Goal: Information Seeking & Learning: Learn about a topic

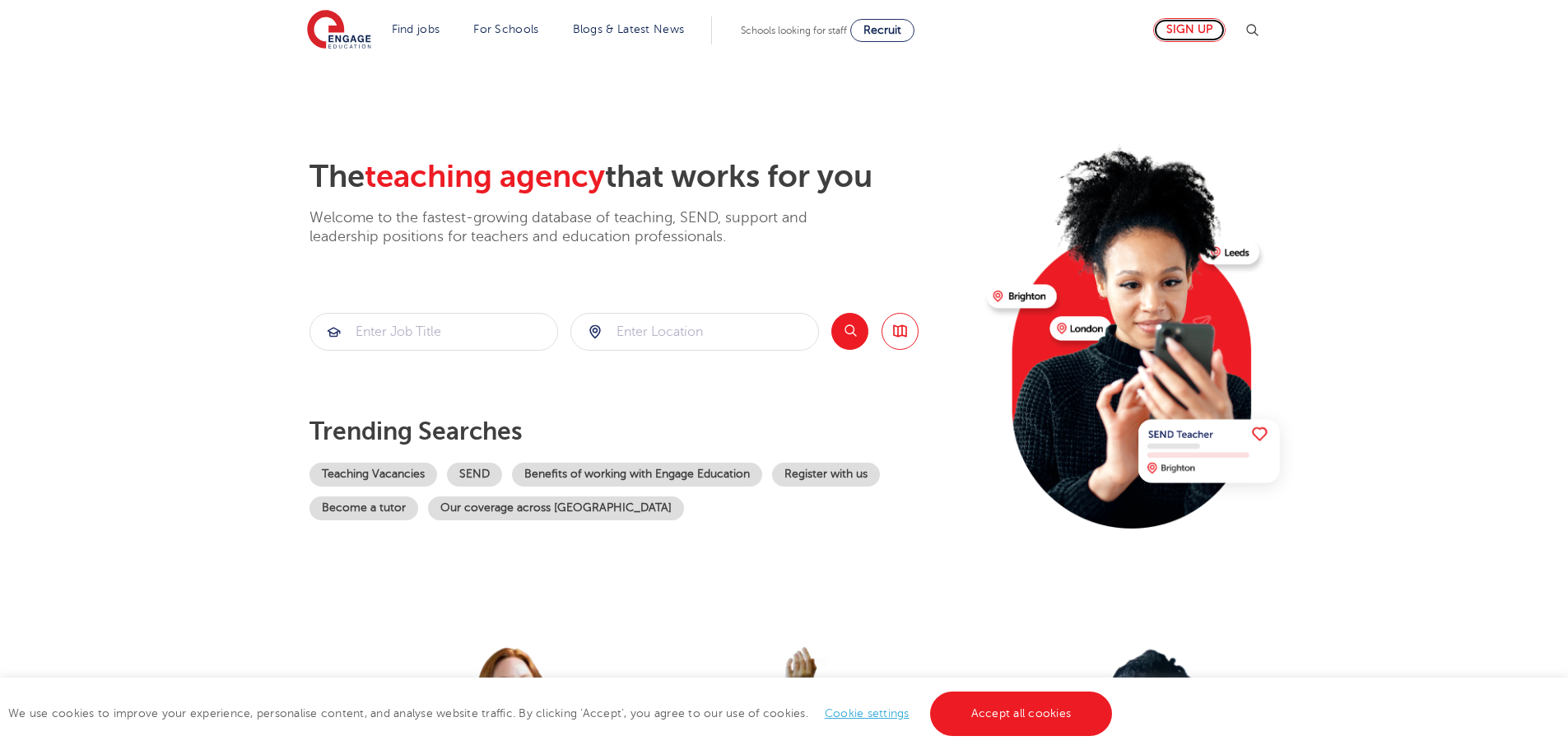
click at [1208, 30] on link "Sign up" at bounding box center [1189, 29] width 72 height 24
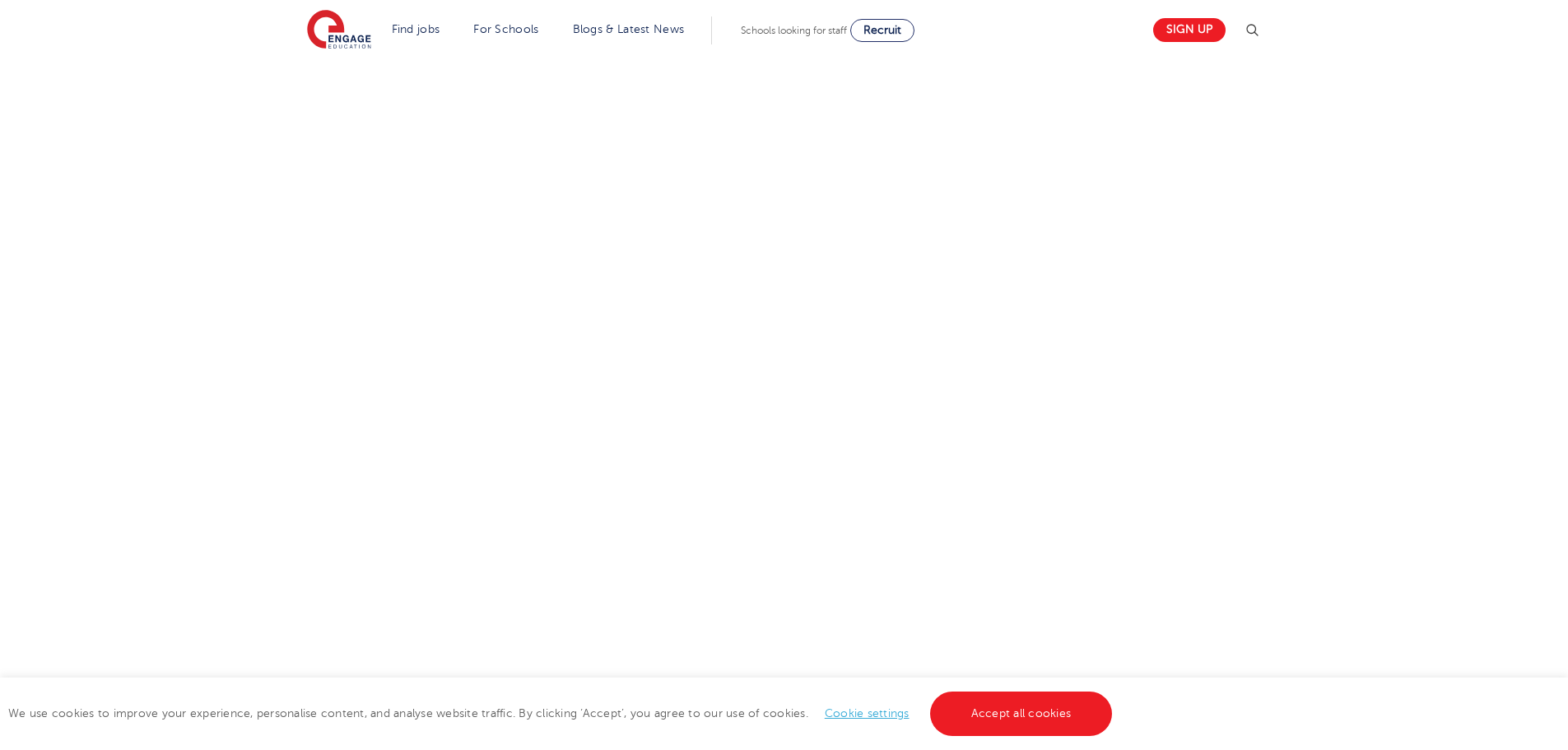
scroll to position [741, 0]
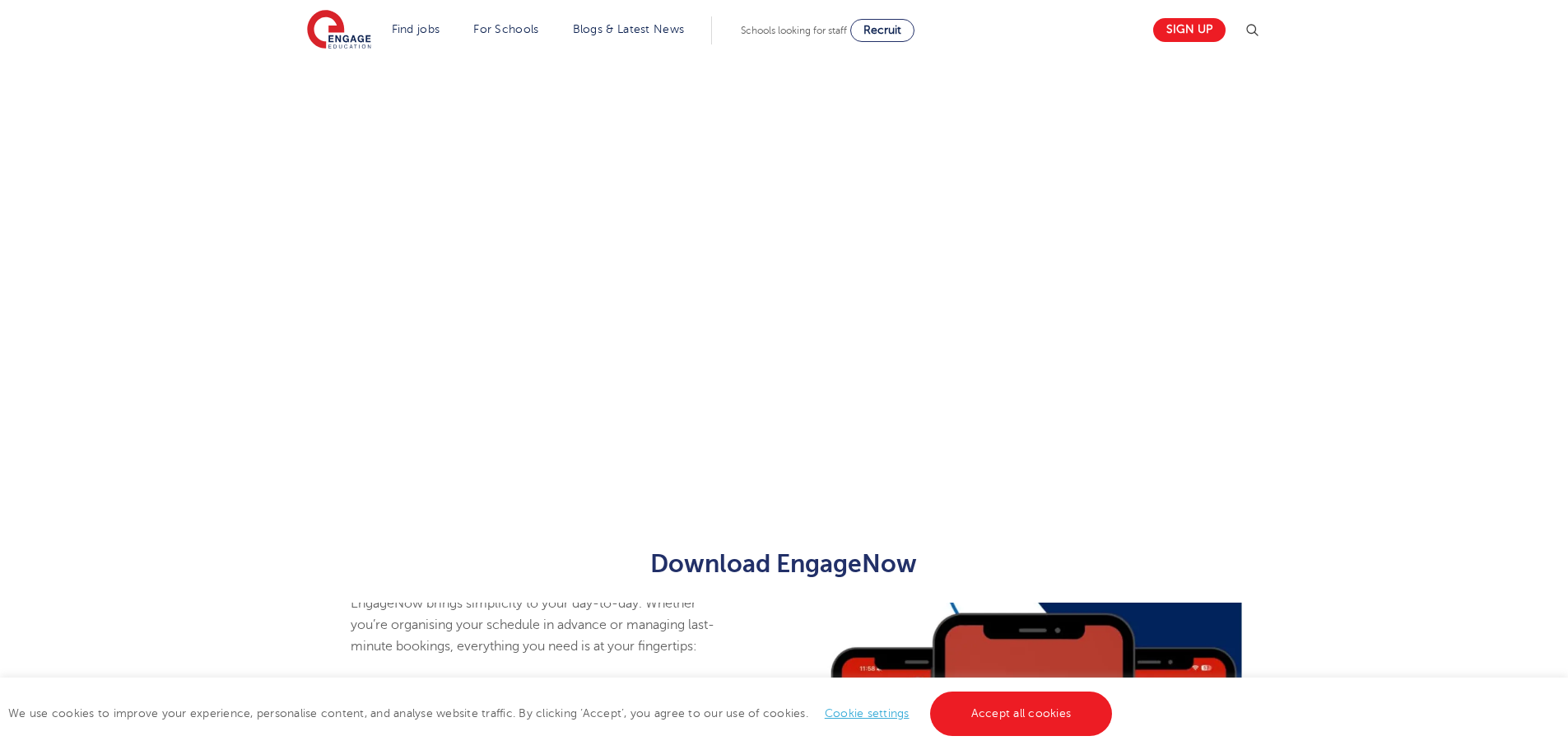
click at [997, 384] on div "Let us know more about you!" at bounding box center [784, 22] width 999 height 892
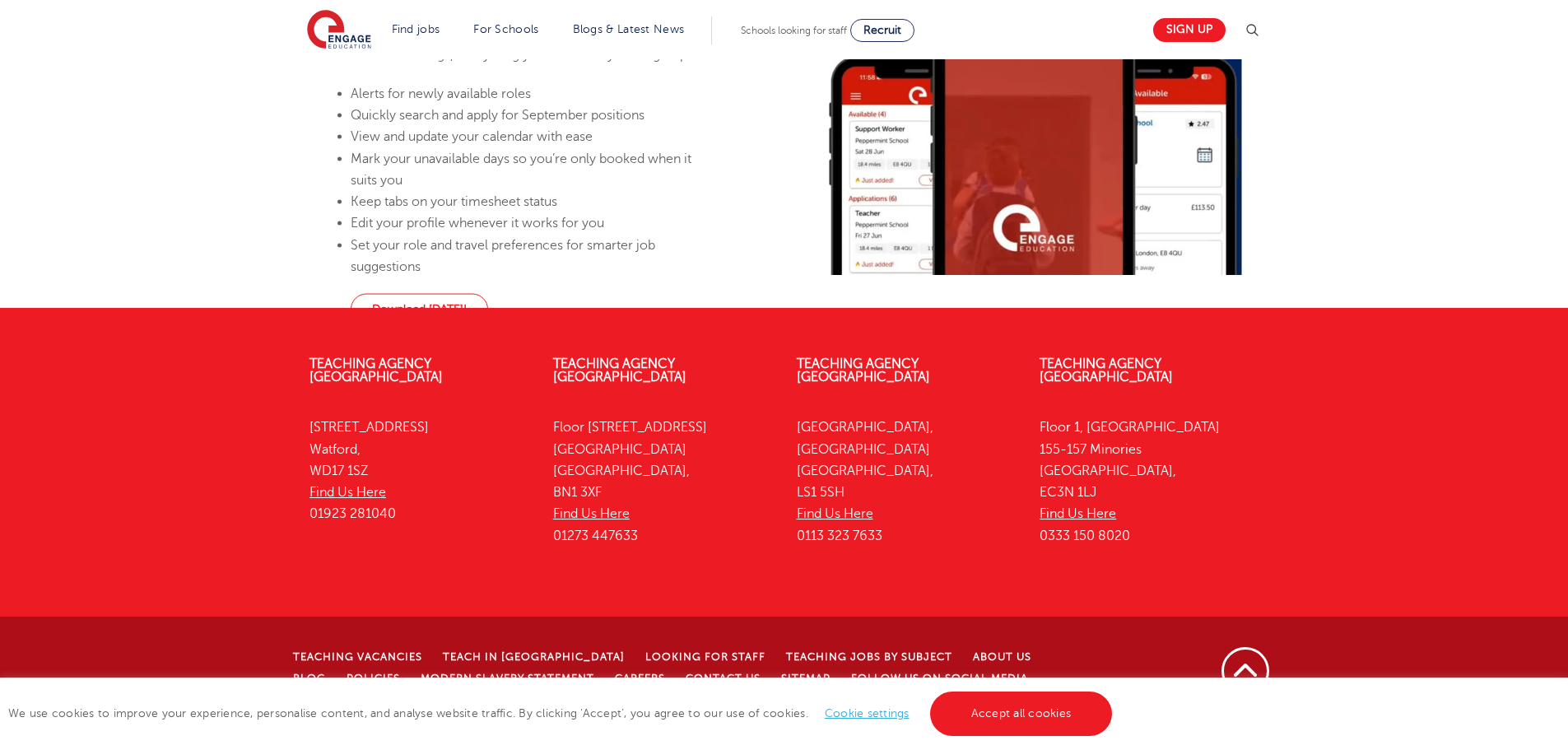
scroll to position [1692, 0]
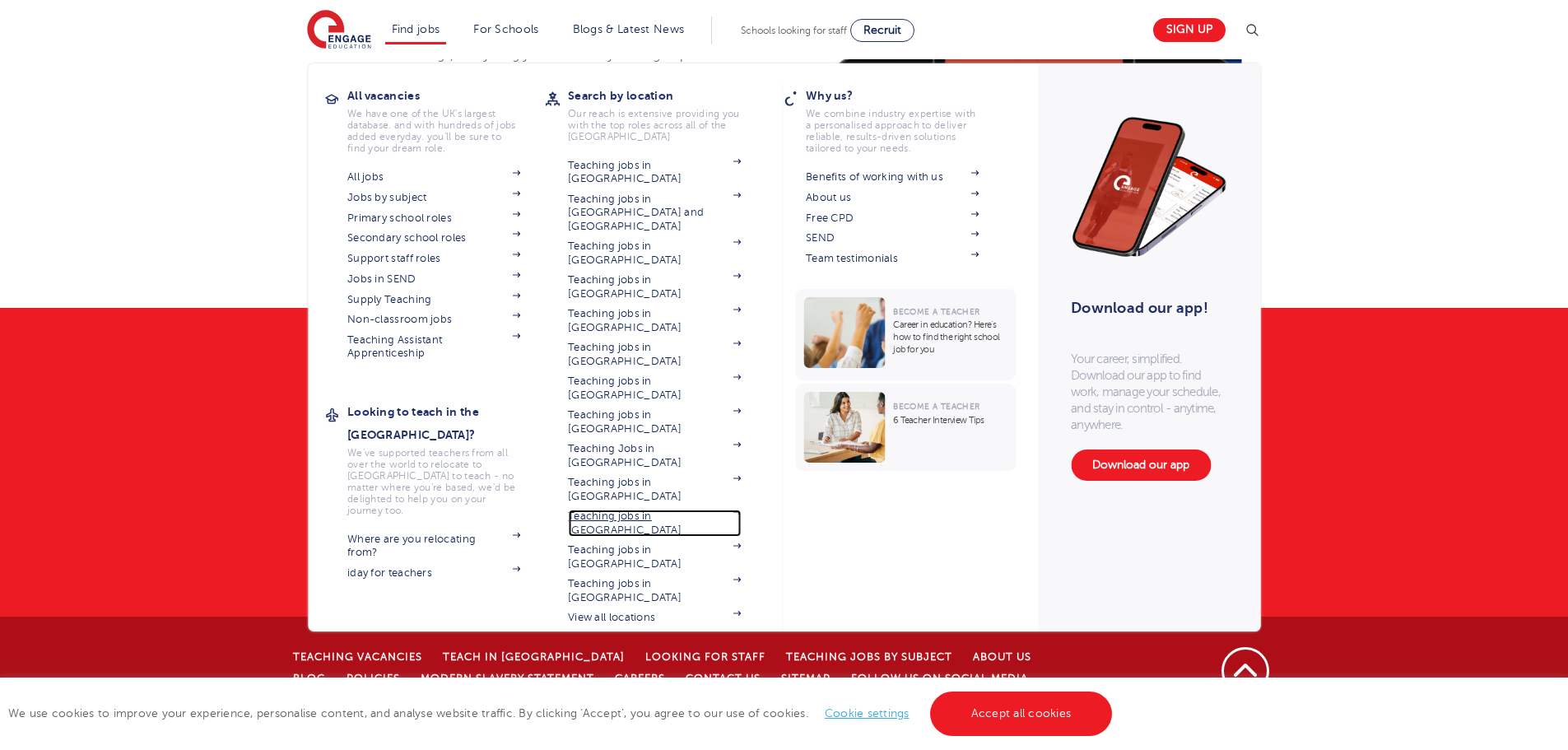
click at [679, 509] on link "Teaching jobs in [GEOGRAPHIC_DATA]" at bounding box center [654, 522] width 173 height 27
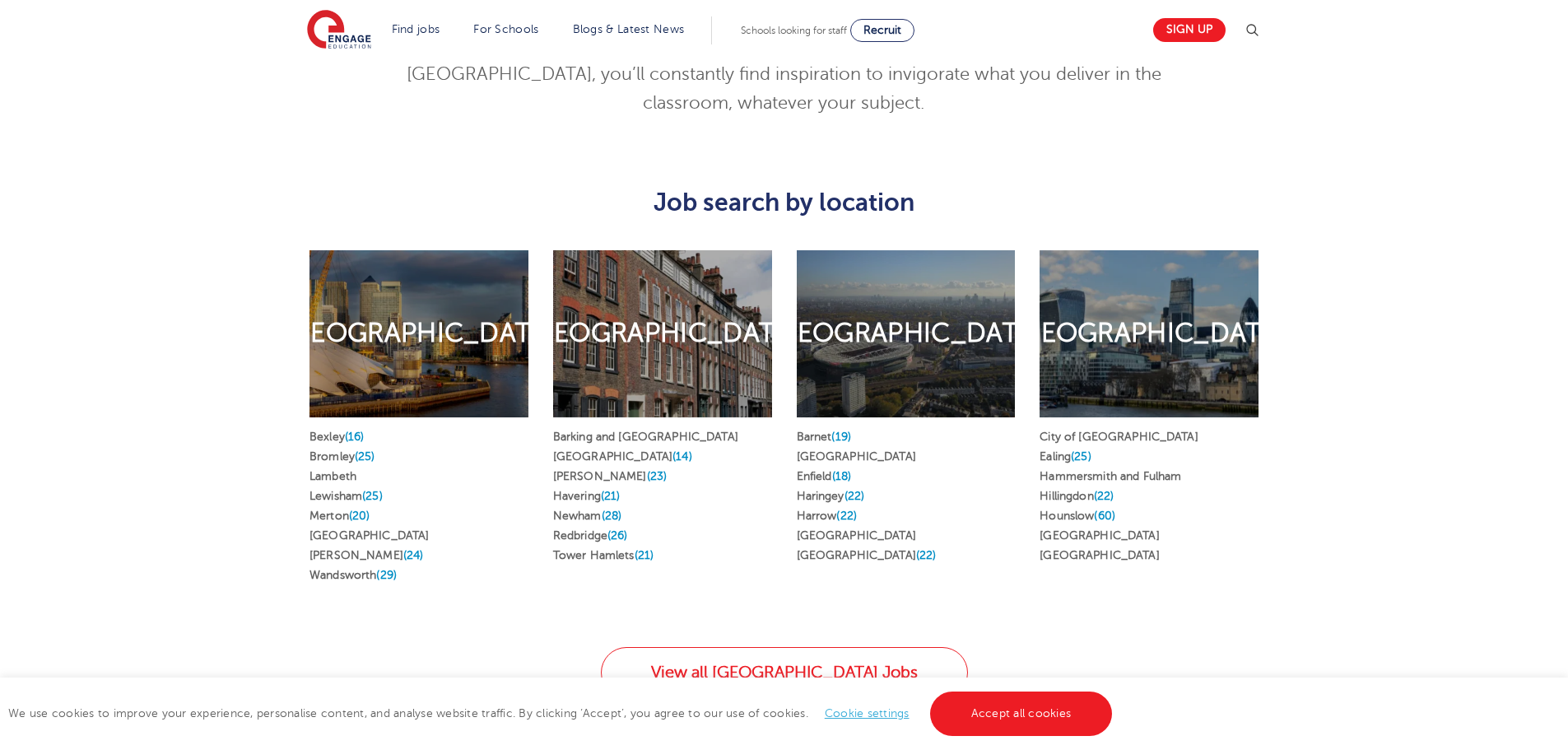
scroll to position [823, 0]
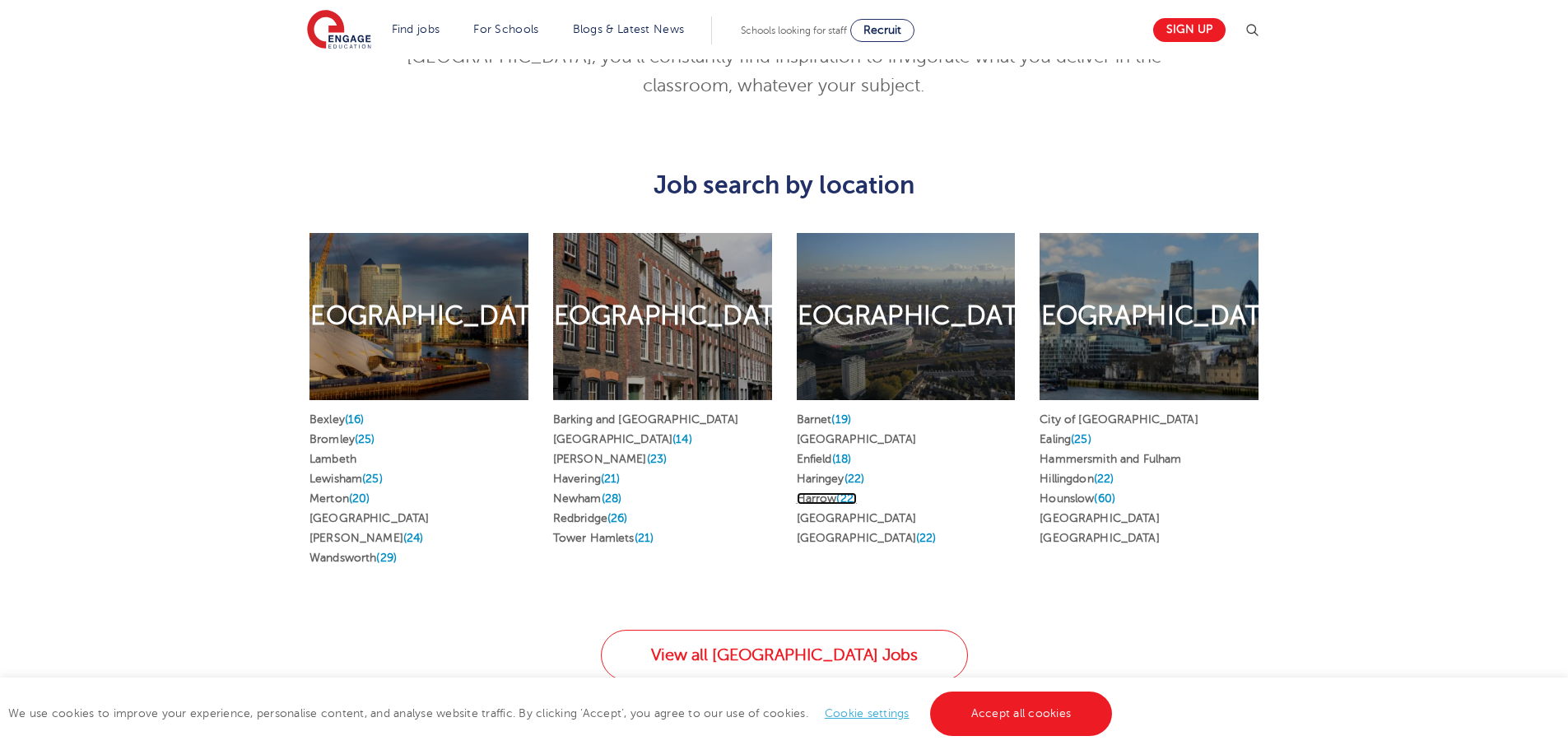
click at [819, 492] on link "Harrow (22)" at bounding box center [827, 498] width 60 height 12
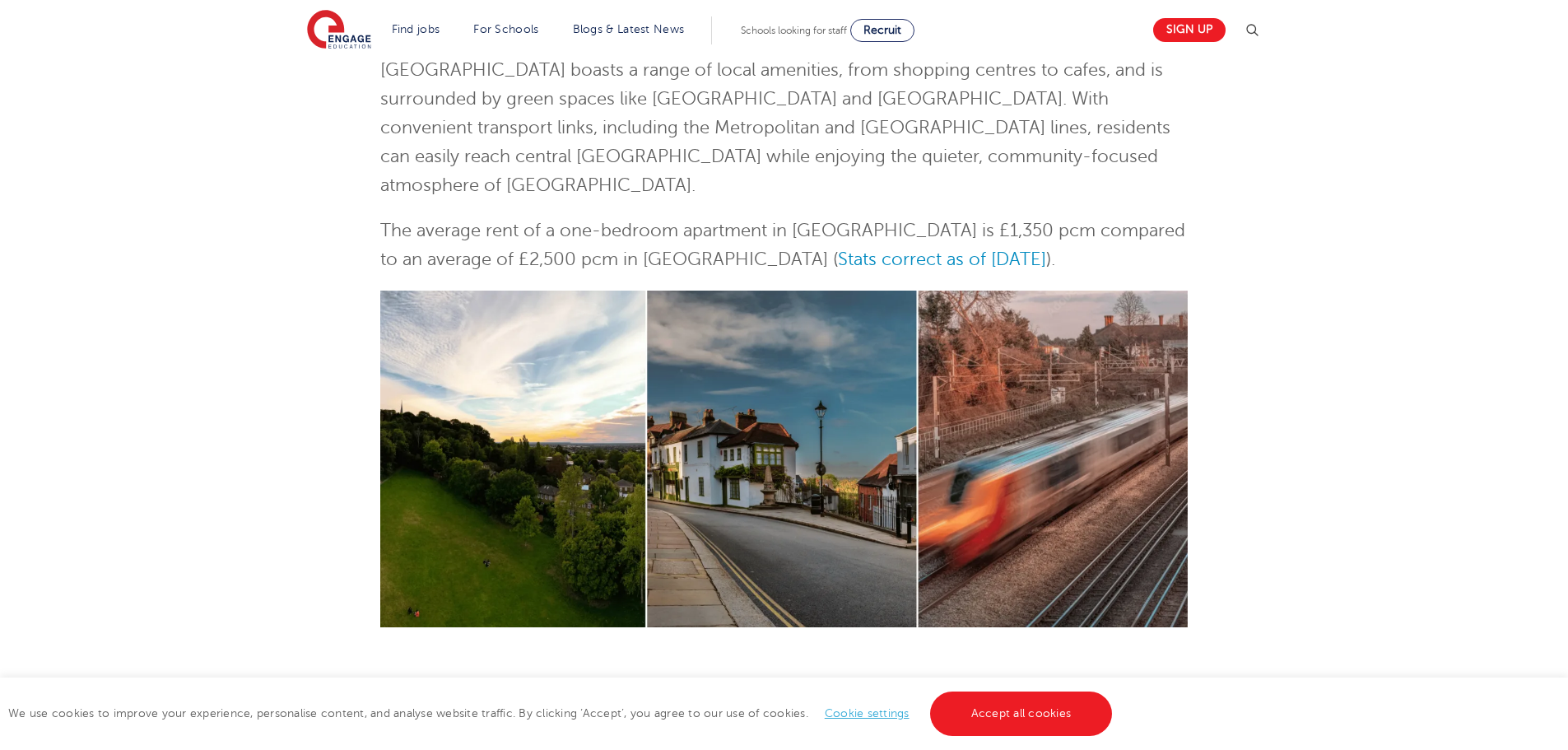
scroll to position [329, 0]
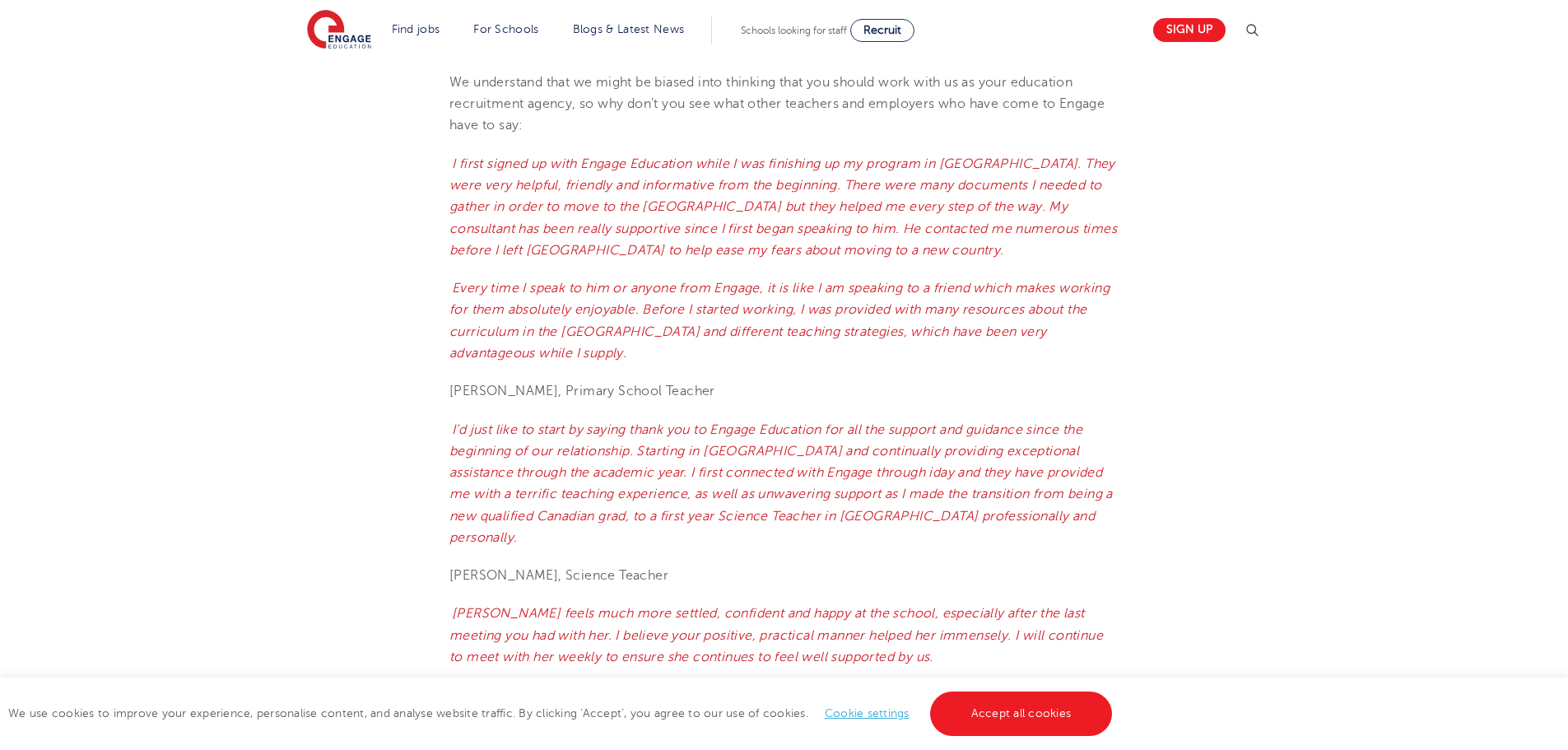
scroll to position [1510, 0]
